Goal: Task Accomplishment & Management: Manage account settings

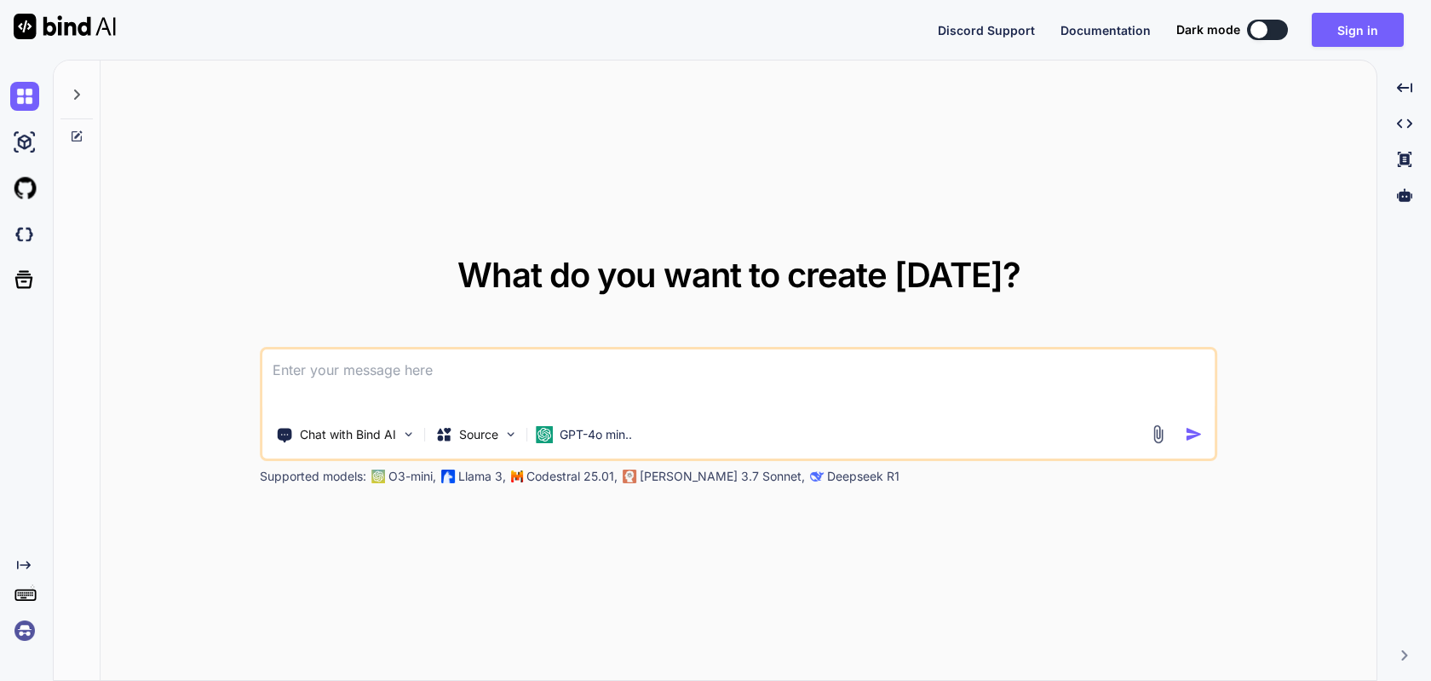
click at [21, 627] on img at bounding box center [24, 630] width 29 height 29
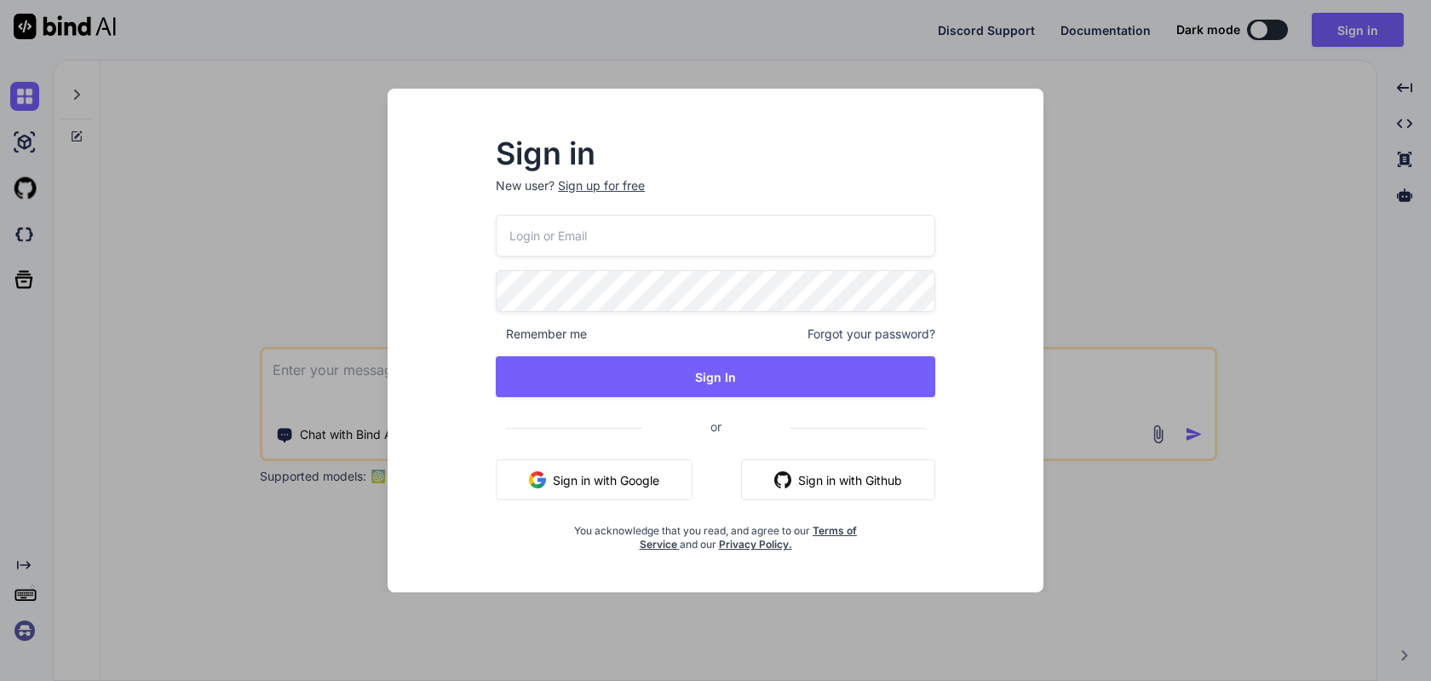
click at [642, 223] on input "email" at bounding box center [715, 236] width 439 height 42
paste input "[EMAIL_ADDRESS][DOMAIN_NAME]"
type input "[EMAIL_ADDRESS][DOMAIN_NAME]"
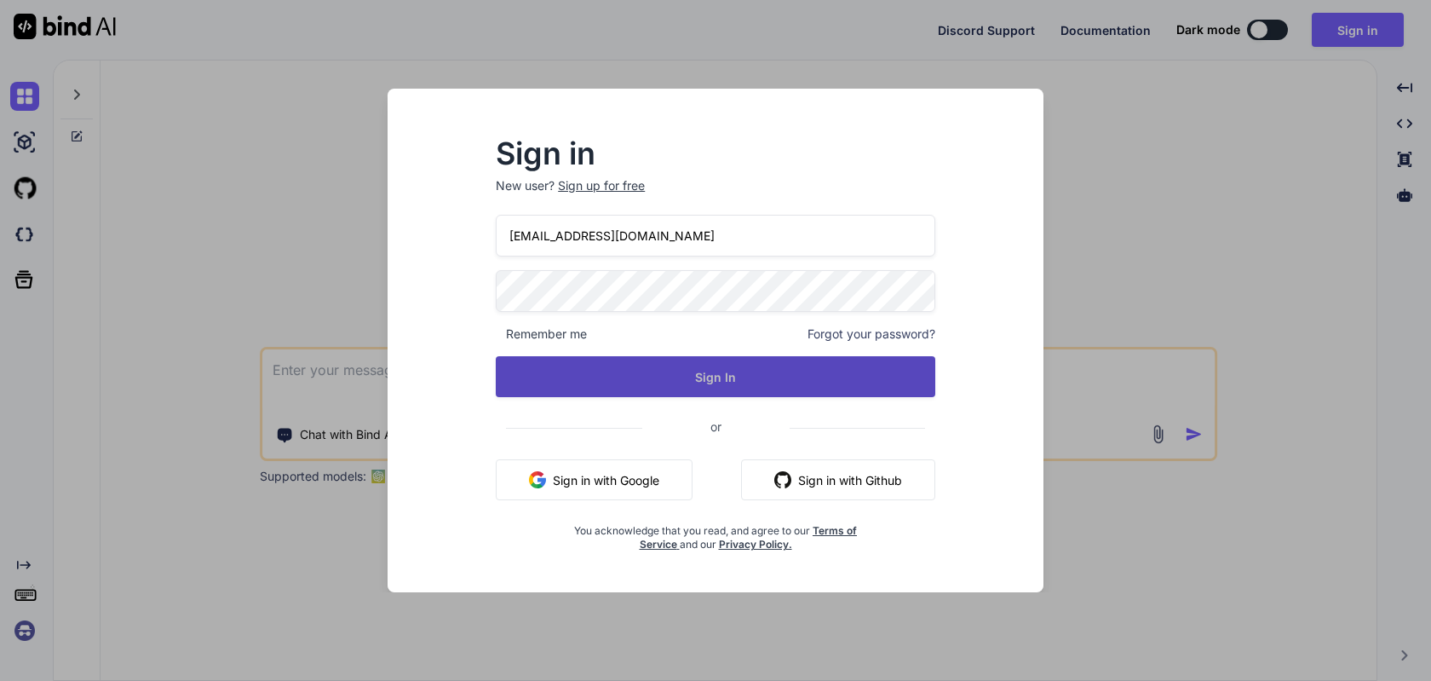
click at [690, 391] on button "Sign In" at bounding box center [715, 376] width 439 height 41
